Goal: Task Accomplishment & Management: Manage account settings

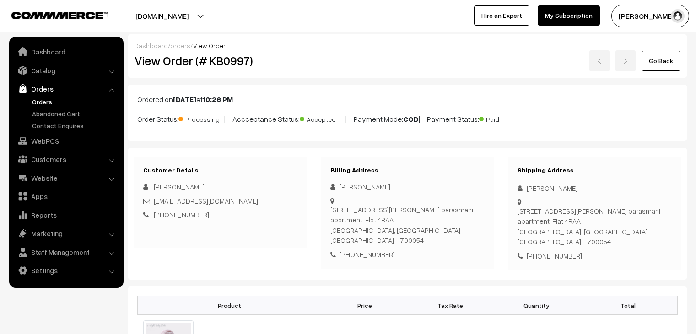
click at [255, 186] on div "Niketa Lohia" at bounding box center [220, 187] width 154 height 11
drag, startPoint x: 391, startPoint y: 244, endPoint x: 352, endPoint y: 243, distance: 39.4
click at [352, 249] on div "+91 9831963600" at bounding box center [407, 254] width 154 height 11
copy div "9831963600"
click at [366, 222] on div "7, ghore bibi lane, Rukmani parasmani apartment. Flat 4RAA Kolkata, West Bengal…" at bounding box center [407, 225] width 154 height 41
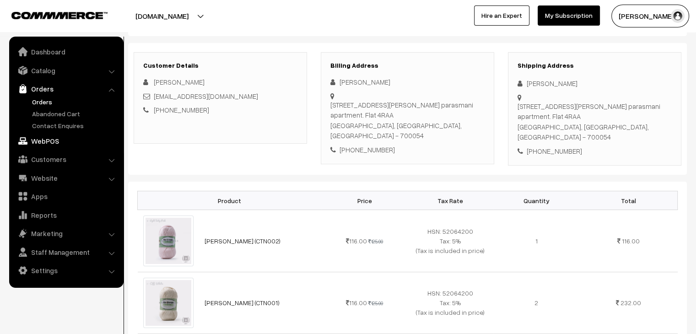
scroll to position [137, 0]
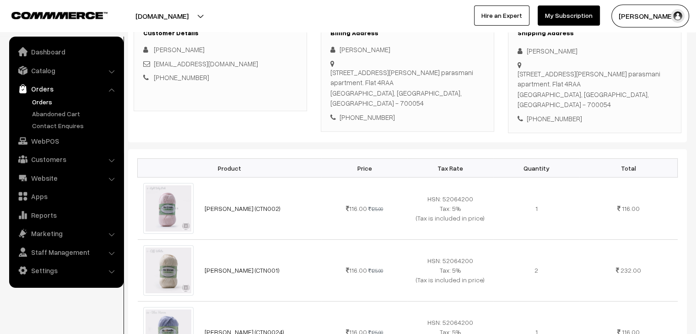
click at [48, 102] on link "Orders" at bounding box center [75, 102] width 91 height 10
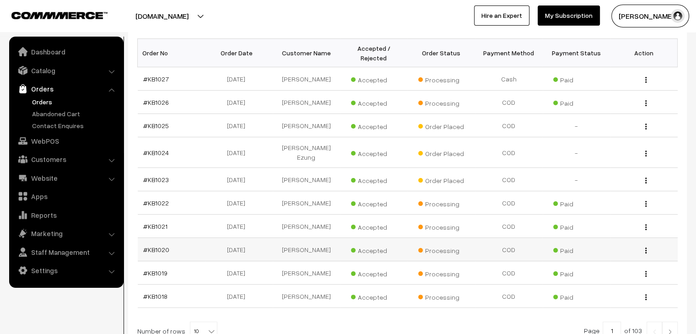
scroll to position [218, 0]
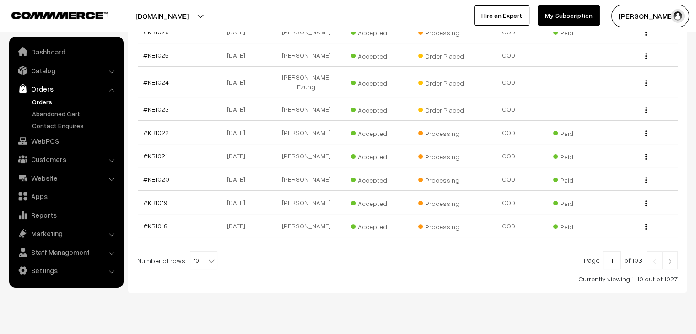
click at [198, 252] on span "10" at bounding box center [203, 261] width 27 height 18
select select "100"
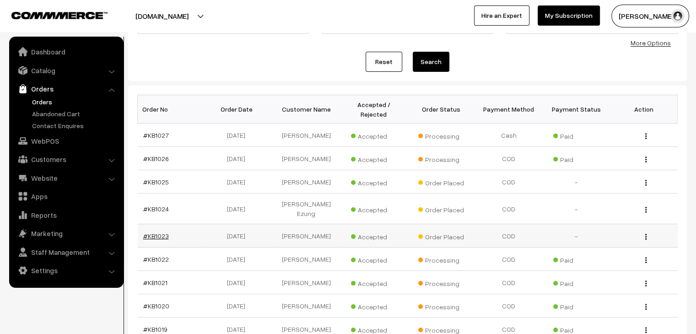
click at [163, 232] on link "#KB1023" at bounding box center [156, 236] width 26 height 8
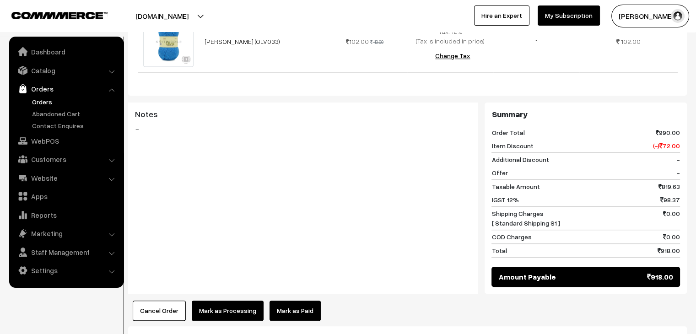
click at [282, 301] on link "Mark as Paid" at bounding box center [295, 311] width 51 height 20
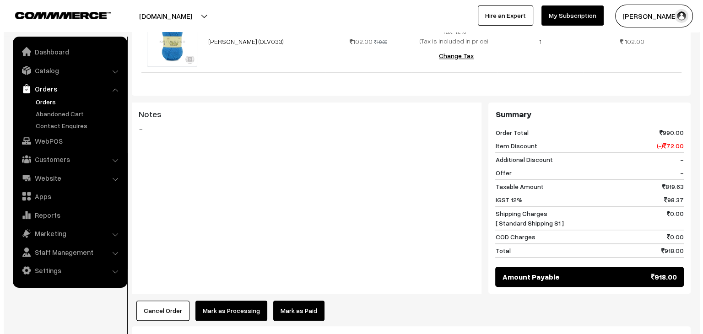
scroll to position [732, 0]
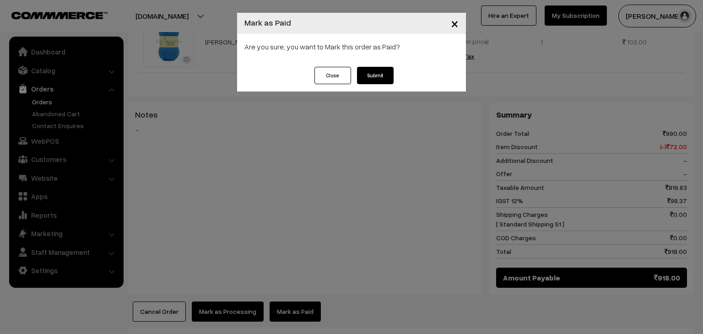
click at [384, 64] on div "Are you sure, you want to Mark this order as Paid?" at bounding box center [351, 50] width 229 height 33
click at [382, 68] on button "Submit" at bounding box center [375, 75] width 37 height 17
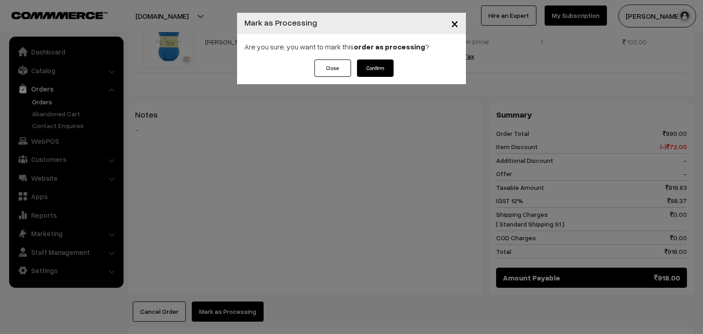
click at [390, 70] on button "Confirm" at bounding box center [375, 67] width 37 height 17
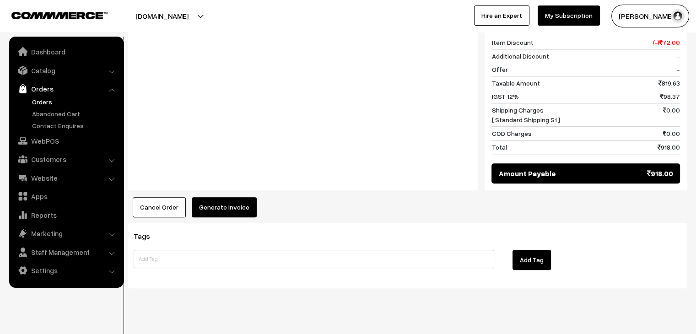
click at [230, 197] on button "Generate Invoice" at bounding box center [224, 207] width 65 height 20
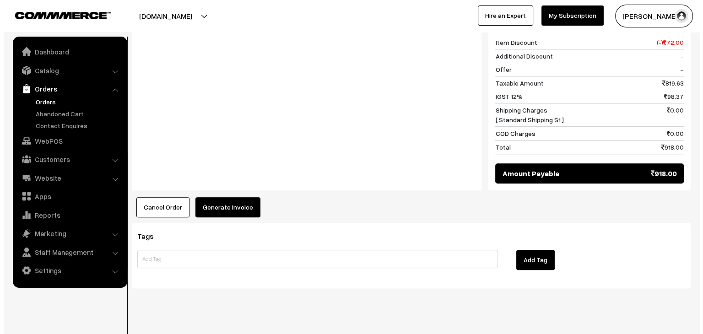
scroll to position [837, 0]
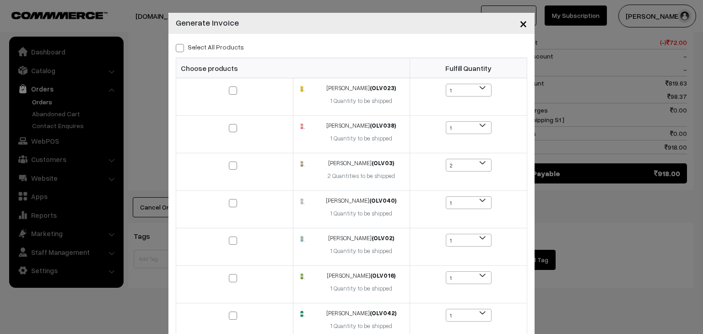
click at [198, 47] on label "Select All Products" at bounding box center [210, 47] width 68 height 10
click at [182, 47] on input "Select All Products" at bounding box center [179, 46] width 6 height 6
checkbox input "true"
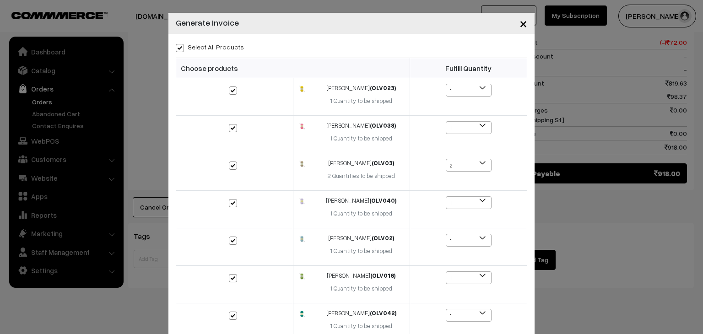
checkbox input "true"
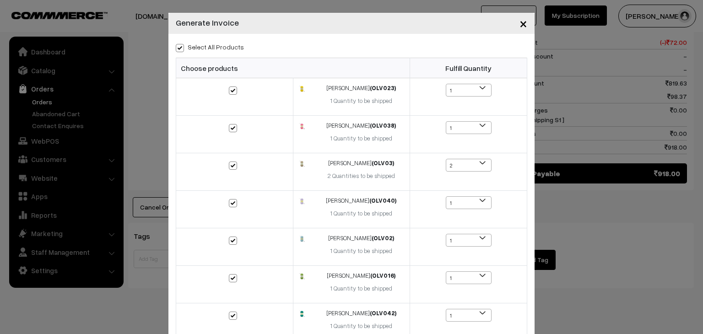
checkbox input "true"
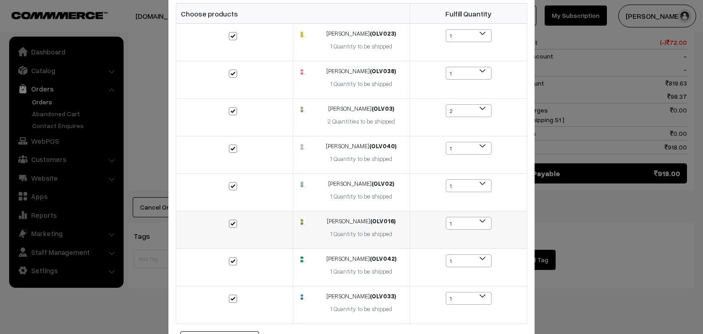
scroll to position [112, 0]
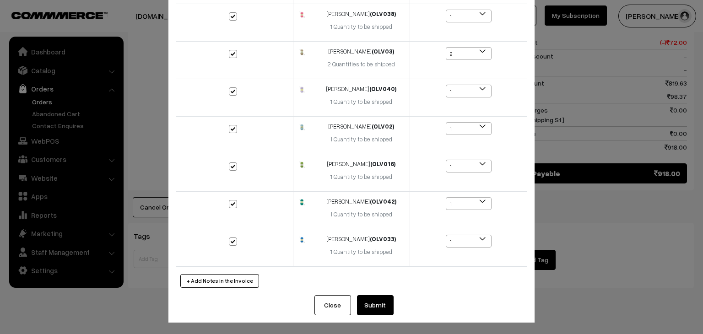
click at [375, 302] on button "Submit" at bounding box center [375, 305] width 37 height 20
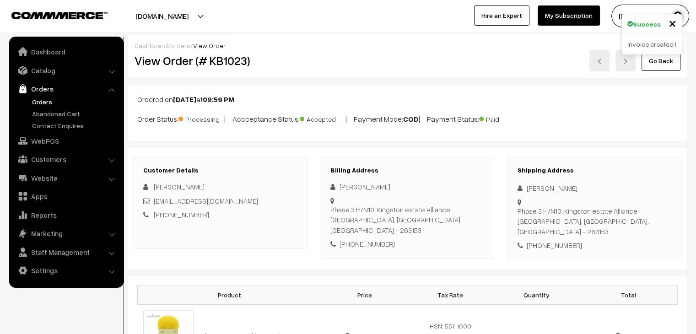
click at [44, 100] on link "Orders" at bounding box center [75, 102] width 91 height 10
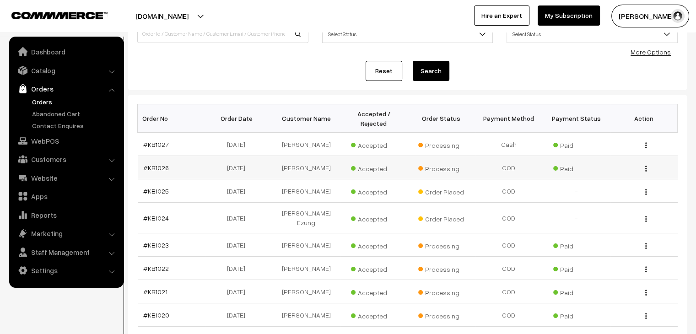
scroll to position [92, 0]
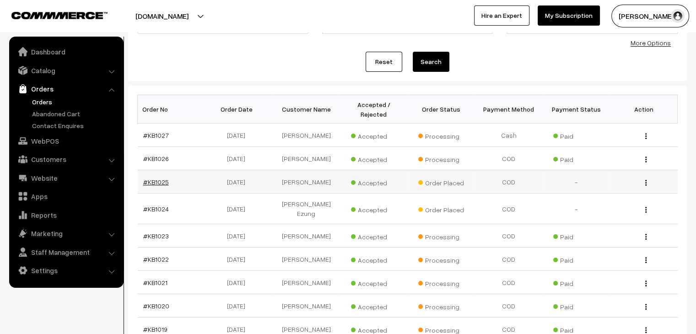
click at [148, 178] on link "#KB1025" at bounding box center [156, 182] width 26 height 8
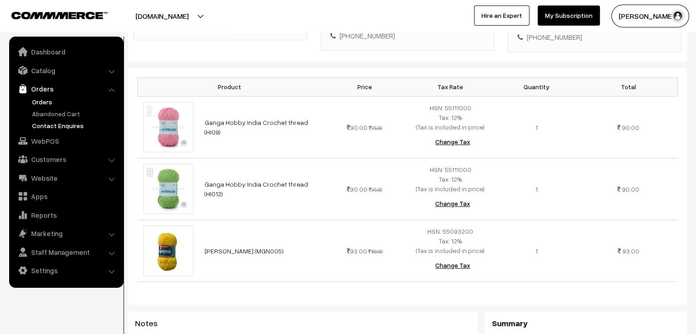
scroll to position [183, 0]
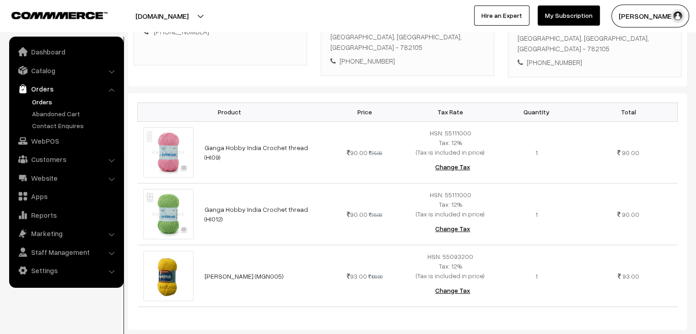
click at [44, 100] on link "Orders" at bounding box center [75, 102] width 91 height 10
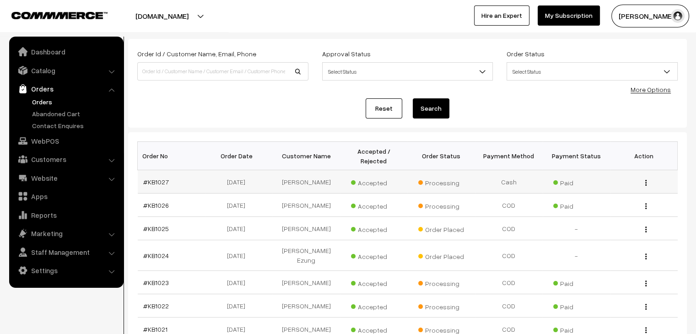
scroll to position [35, 0]
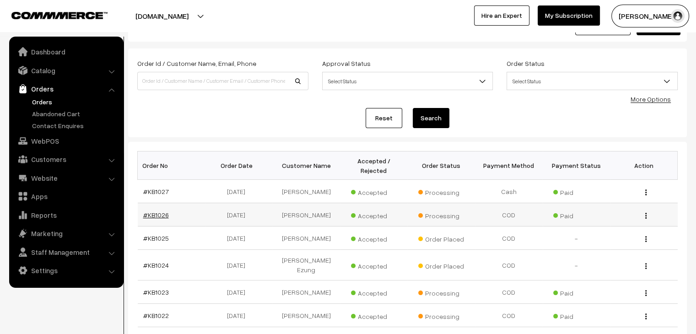
click at [159, 211] on link "#KB1026" at bounding box center [156, 215] width 26 height 8
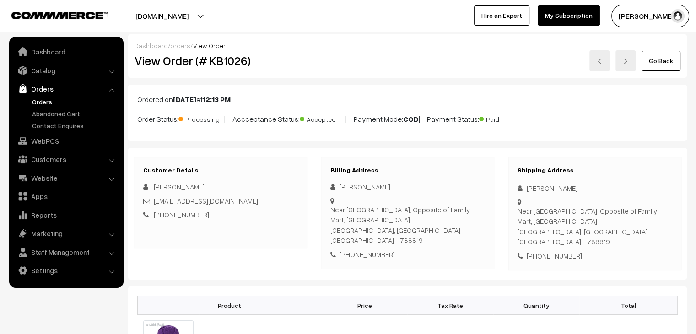
click at [48, 118] on ul "Orders" at bounding box center [66, 113] width 110 height 33
click at [49, 114] on link "Abandoned Cart" at bounding box center [75, 114] width 91 height 10
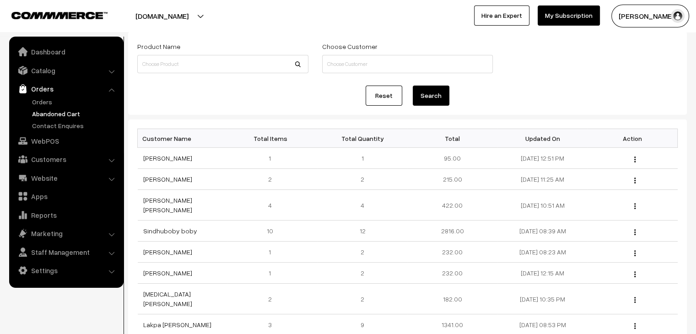
scroll to position [92, 0]
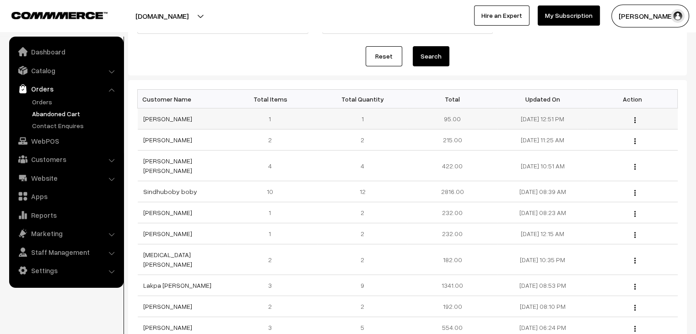
click at [162, 123] on td "Hafeeza Hafeeza" at bounding box center [183, 118] width 90 height 21
click at [164, 119] on link "Hafeeza Hafeeza" at bounding box center [167, 119] width 49 height 8
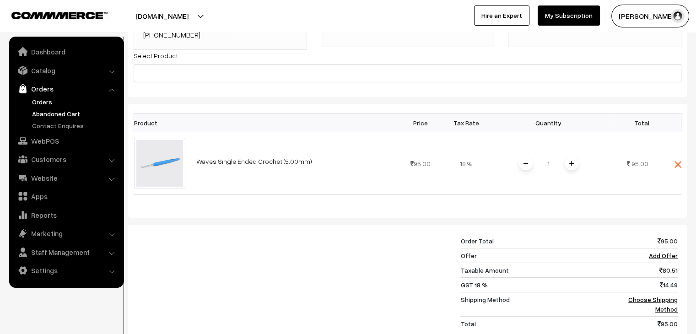
click at [55, 100] on link "Orders" at bounding box center [75, 102] width 91 height 10
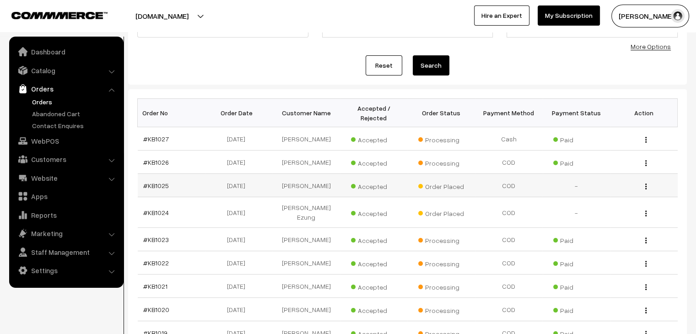
scroll to position [92, 0]
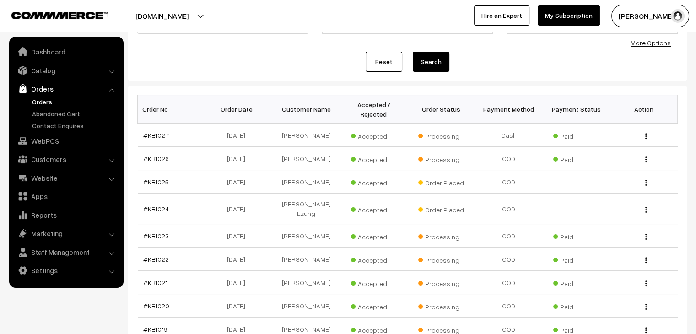
click at [47, 101] on link "Orders" at bounding box center [75, 102] width 91 height 10
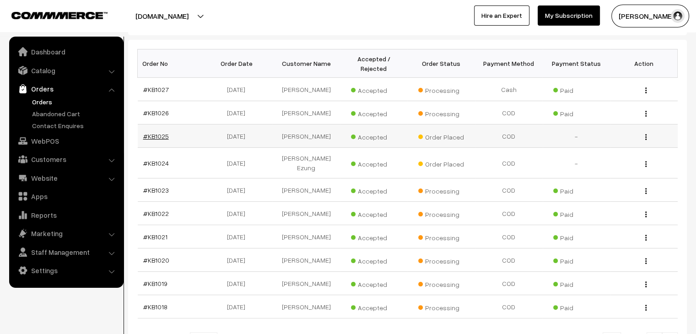
click at [154, 132] on link "#KB1025" at bounding box center [156, 136] width 26 height 8
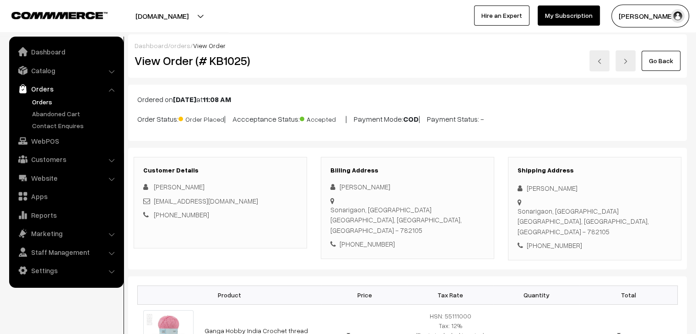
click at [179, 43] on link "orders" at bounding box center [180, 46] width 20 height 8
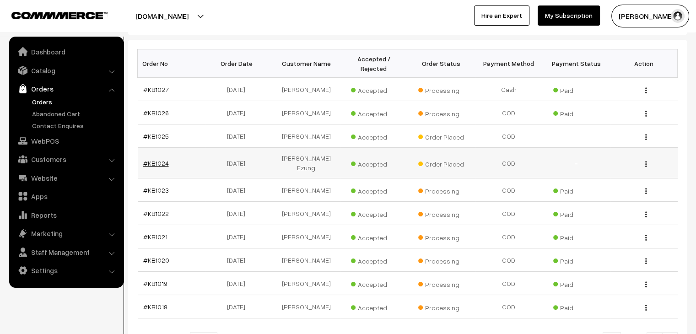
click at [151, 159] on link "#KB1024" at bounding box center [156, 163] width 26 height 8
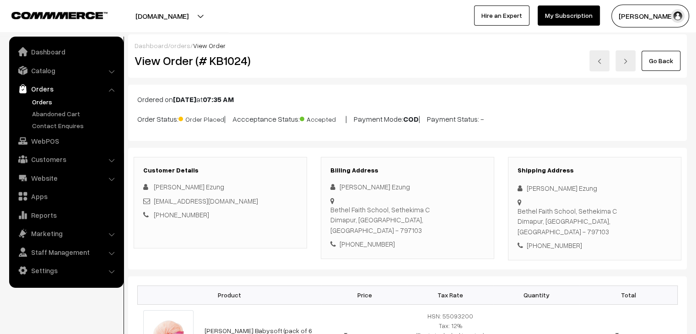
click at [180, 44] on link "orders" at bounding box center [180, 46] width 20 height 8
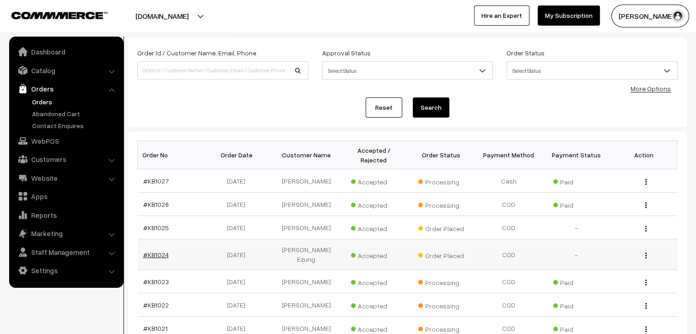
click at [165, 251] on link "#KB1024" at bounding box center [156, 255] width 26 height 8
